Goal: Navigation & Orientation: Find specific page/section

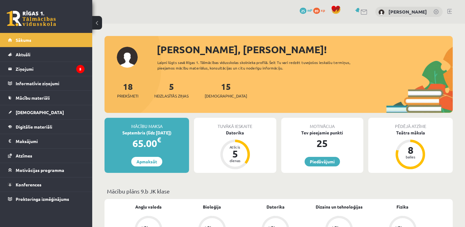
click at [449, 11] on link at bounding box center [449, 11] width 5 height 5
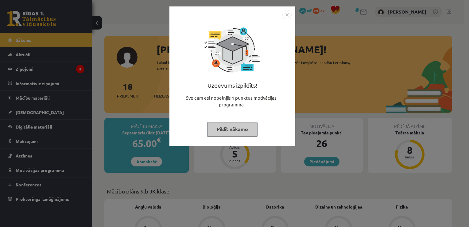
click at [323, 79] on div "Uzdevums izpildīts! Sveicam esi nopelnījis 1 punktus motivācijas programmā Pild…" at bounding box center [234, 113] width 469 height 227
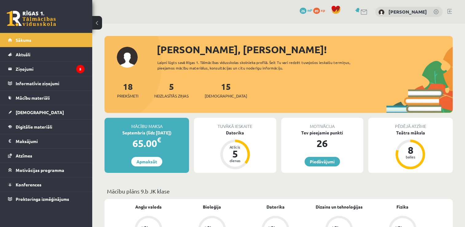
click at [448, 13] on link at bounding box center [449, 11] width 5 height 5
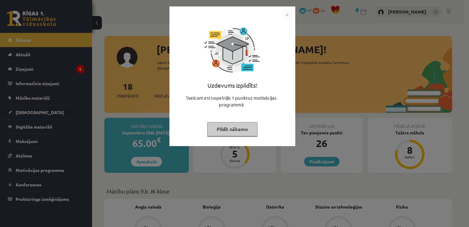
click at [309, 118] on div "Uzdevums izpildīts! Sveicam esi nopelnījis 1 punktus motivācijas programmā Pild…" at bounding box center [234, 113] width 469 height 227
